Goal: Information Seeking & Learning: Learn about a topic

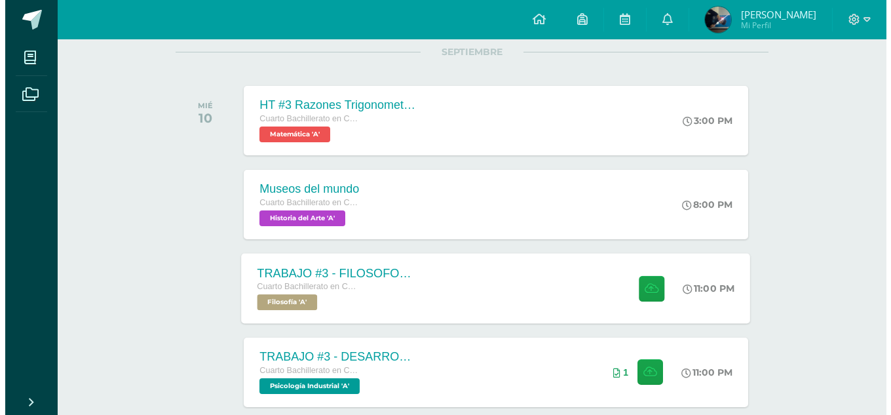
scroll to position [197, 0]
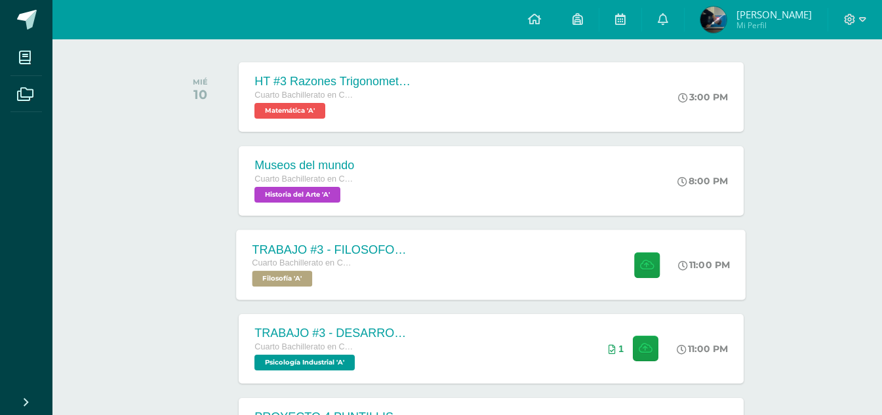
click at [393, 275] on div "Cuarto Bachillerato en CCLL con Orientación en Diseño Gráfico Filosofía 'A'" at bounding box center [331, 271] width 159 height 30
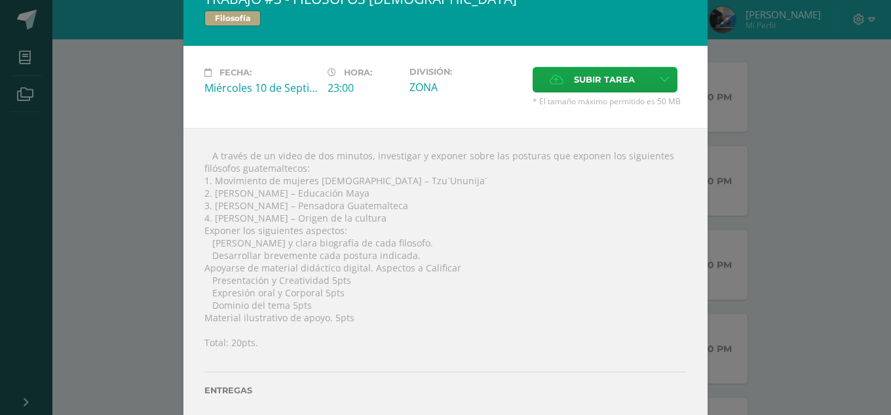
scroll to position [0, 0]
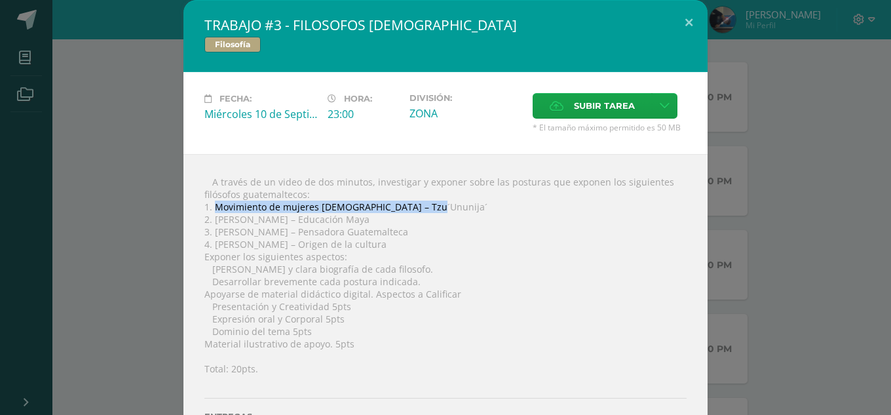
drag, startPoint x: 214, startPoint y: 205, endPoint x: 422, endPoint y: 210, distance: 208.5
click at [422, 210] on div " A través de un video de dos minutos, investigar y exponer sobre las posturas …" at bounding box center [446, 313] width 524 height 319
copy div "Movimiento de mujeres [DEMOGRAPHIC_DATA] – Tzu´Ununija´"
drag, startPoint x: 207, startPoint y: 221, endPoint x: 387, endPoint y: 222, distance: 180.3
click at [387, 222] on div " A través de un video de dos minutos, investigar y exponer sobre las posturas …" at bounding box center [446, 313] width 524 height 319
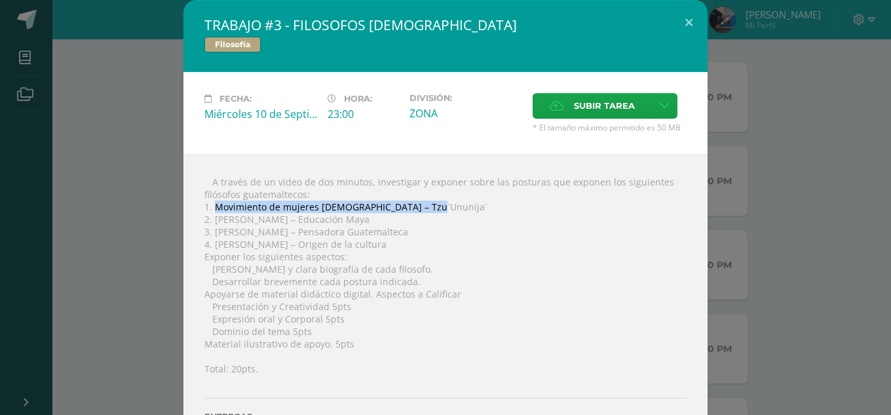
copy div "[PERSON_NAME] – Educación Maya"
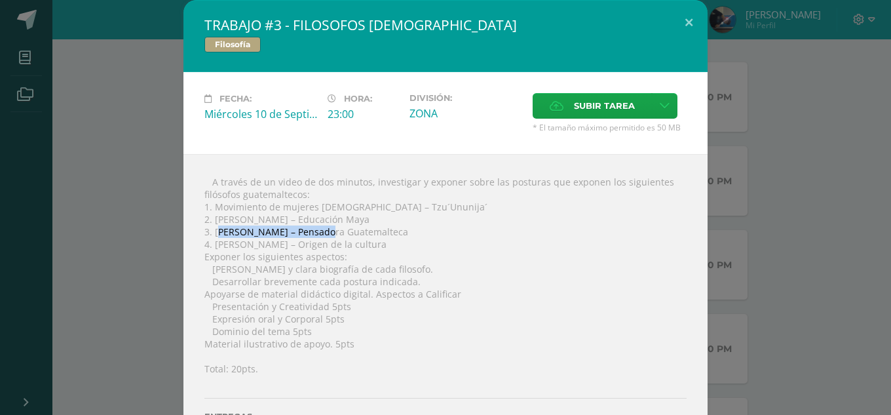
drag, startPoint x: 212, startPoint y: 228, endPoint x: 310, endPoint y: 232, distance: 97.7
click at [310, 232] on div " A través de un video de dos minutos, investigar y exponer sobre las posturas …" at bounding box center [446, 313] width 524 height 319
drag, startPoint x: 440, startPoint y: 237, endPoint x: 340, endPoint y: 228, distance: 100.0
click at [439, 236] on div " A través de un video de dos minutos, investigar y exponer sobre las posturas …" at bounding box center [446, 313] width 524 height 319
drag, startPoint x: 210, startPoint y: 231, endPoint x: 410, endPoint y: 231, distance: 199.9
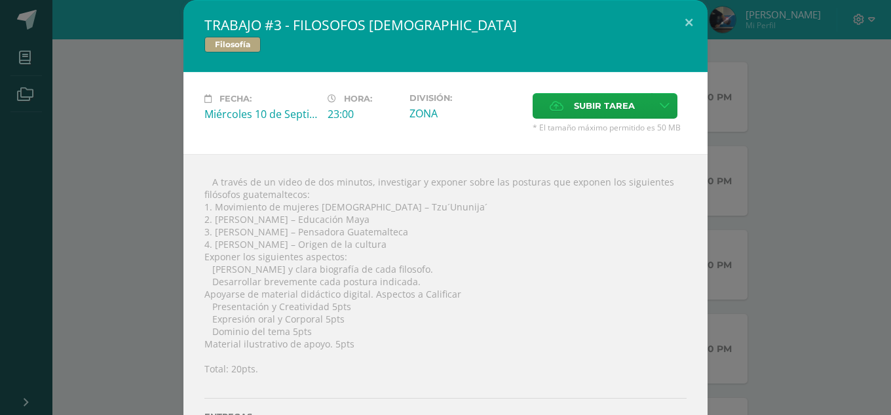
click at [410, 231] on div " A través de un video de dos minutos, investigar y exponer sobre las posturas …" at bounding box center [446, 313] width 524 height 319
copy div "[PERSON_NAME] – Pensadora Guatemalteca"
